Goal: Task Accomplishment & Management: Complete application form

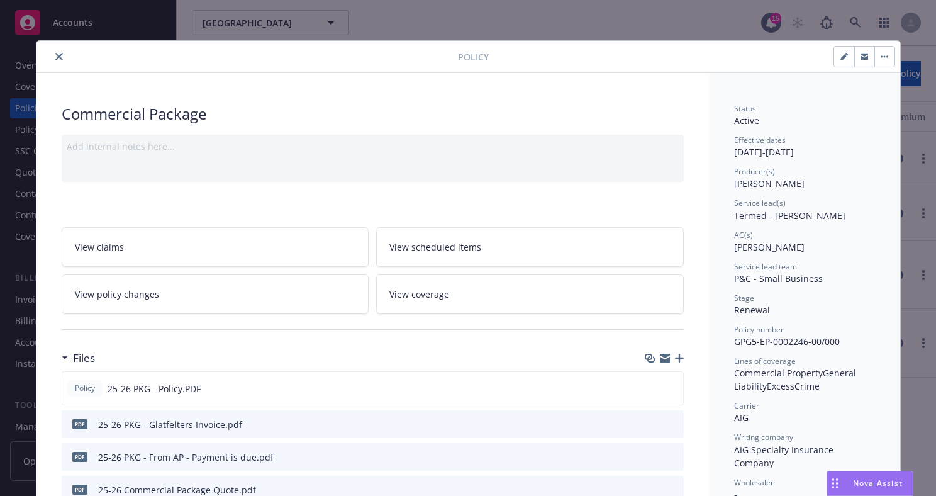
click at [886, 56] on icon "button" at bounding box center [887, 57] width 2 height 2
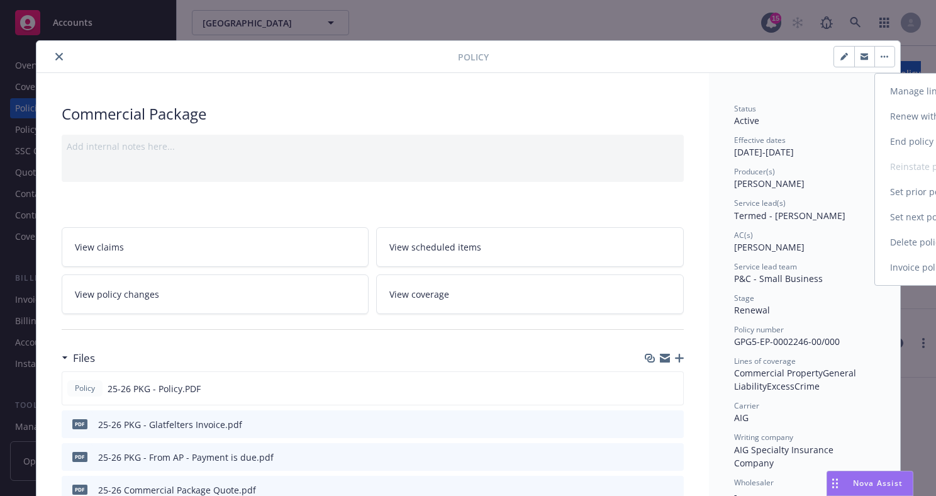
click at [912, 265] on link "Invoice policy" at bounding box center [949, 267] width 148 height 25
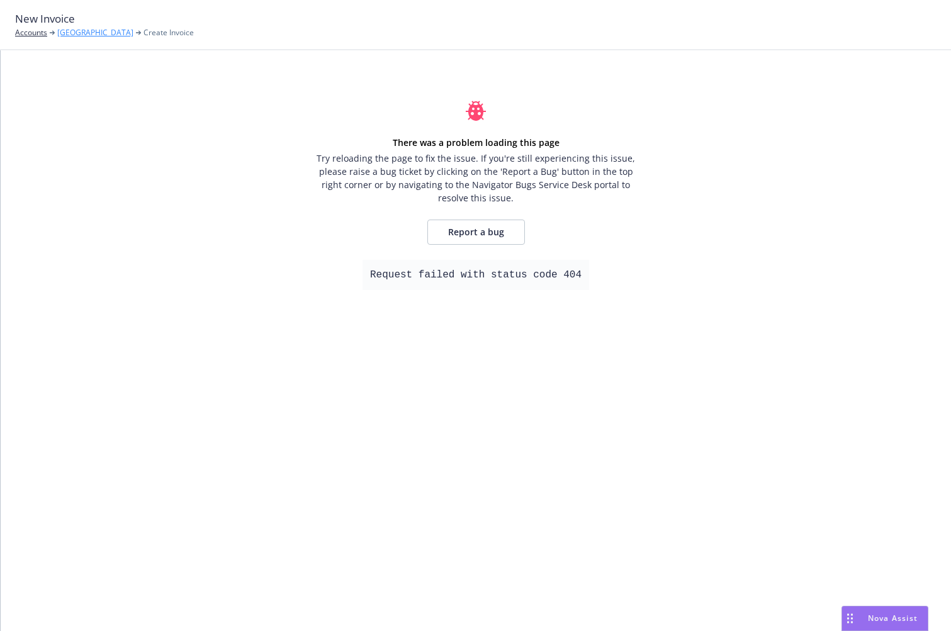
click at [133, 34] on link "[GEOGRAPHIC_DATA]" at bounding box center [95, 32] width 76 height 11
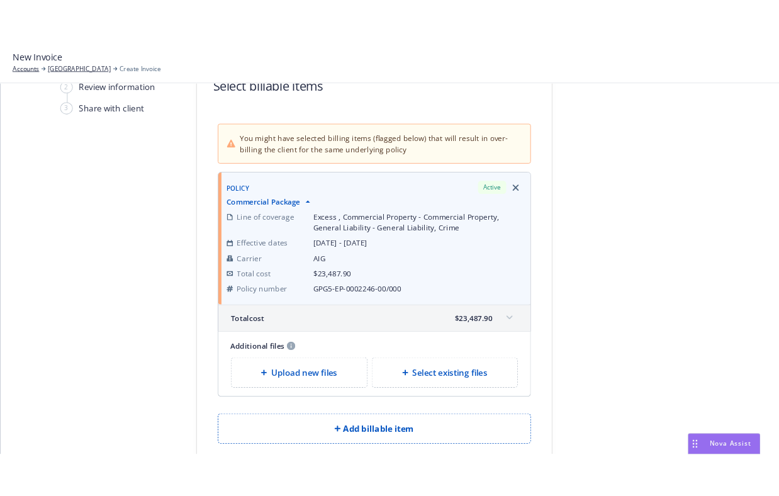
scroll to position [59, 0]
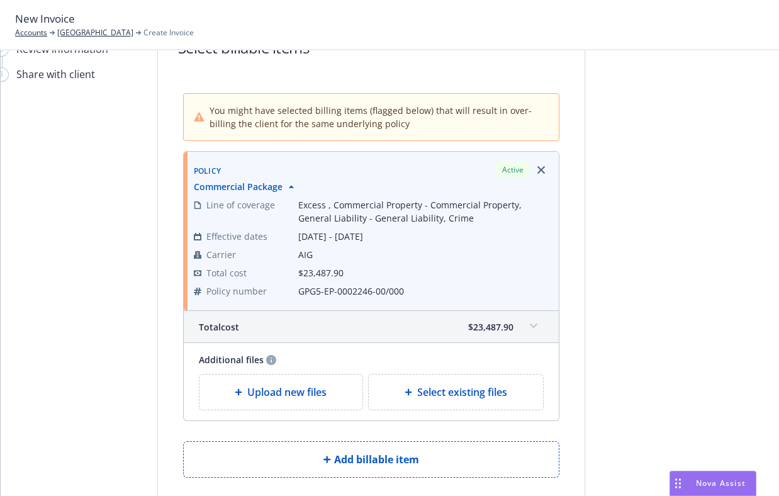
click at [109, 152] on div "1 Select billable items 2 Review information 3 Share with client" at bounding box center [63, 285] width 138 height 538
